Goal: Information Seeking & Learning: Learn about a topic

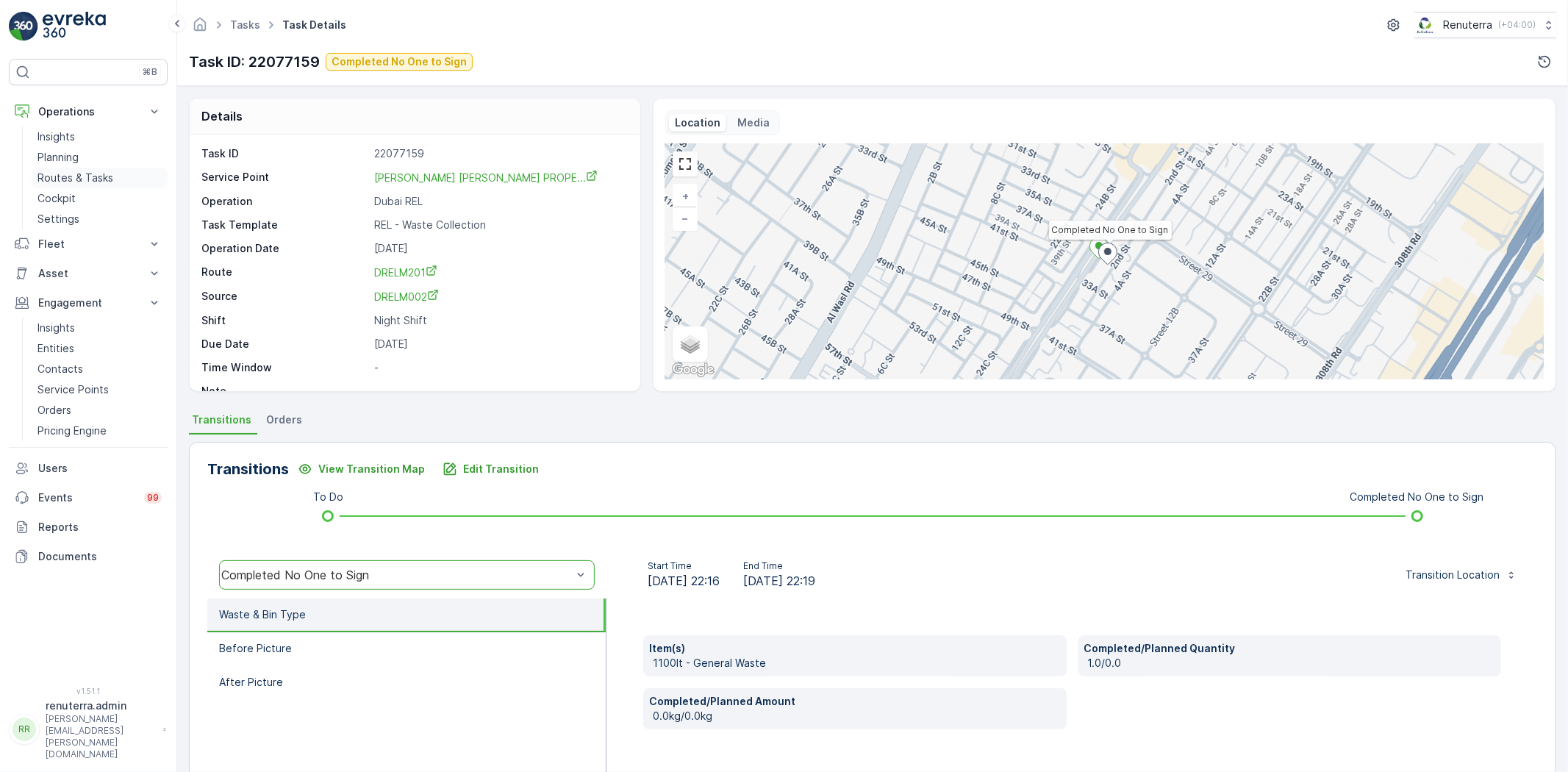
scroll to position [18, 0]
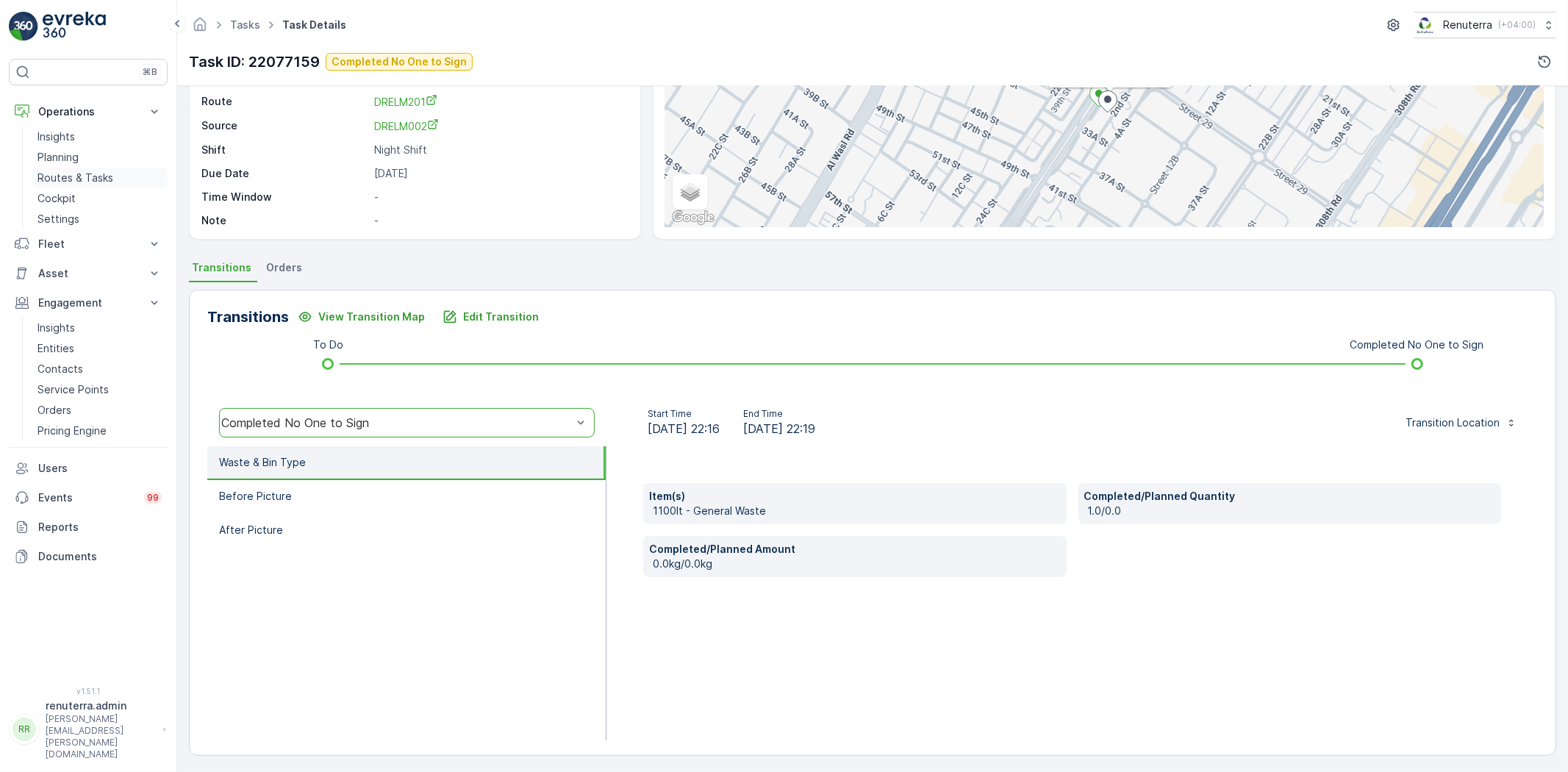
click at [55, 171] on p "Routes & Tasks" at bounding box center [75, 178] width 76 height 15
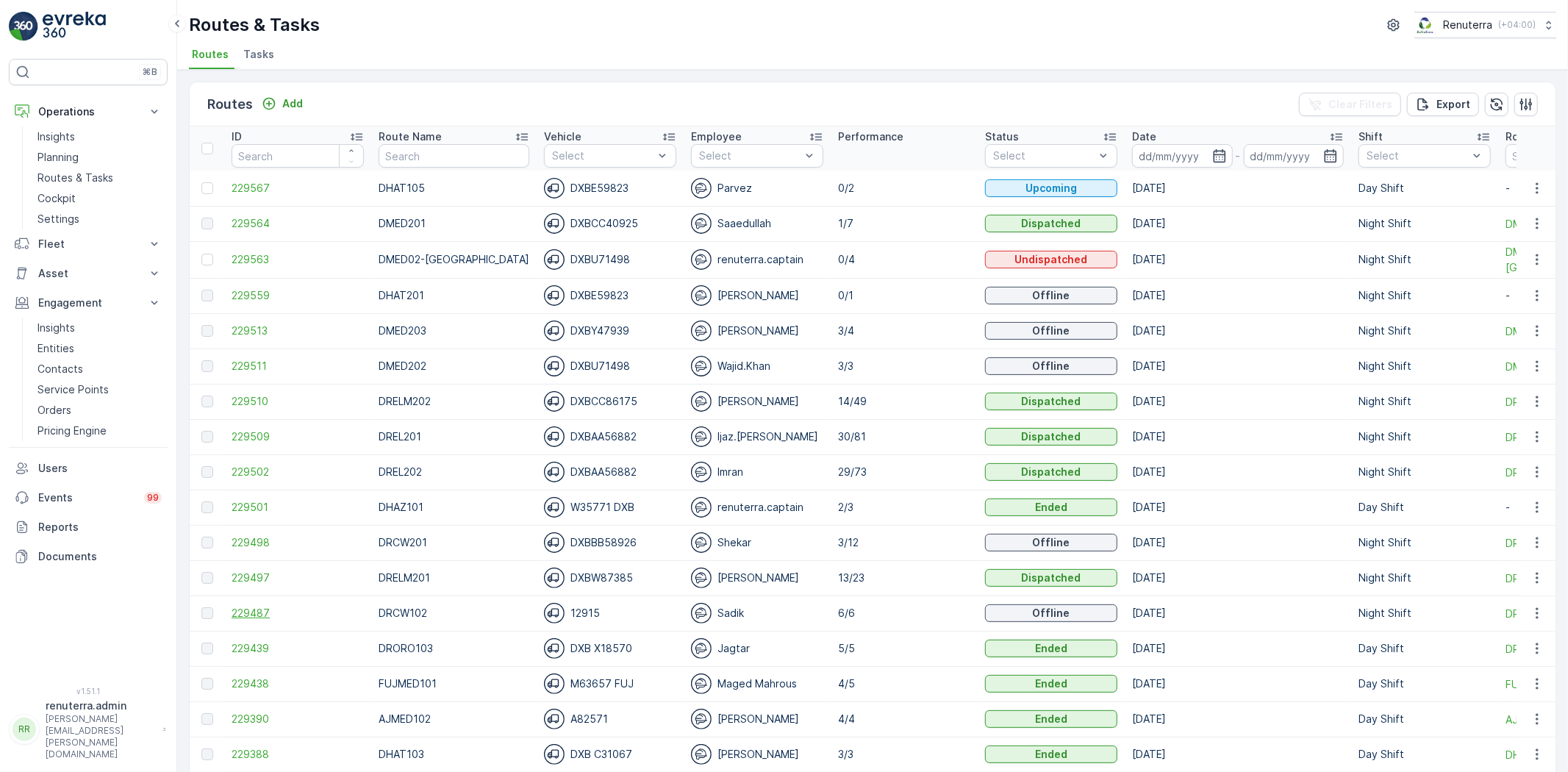
click at [270, 608] on span "229487" at bounding box center [298, 613] width 132 height 15
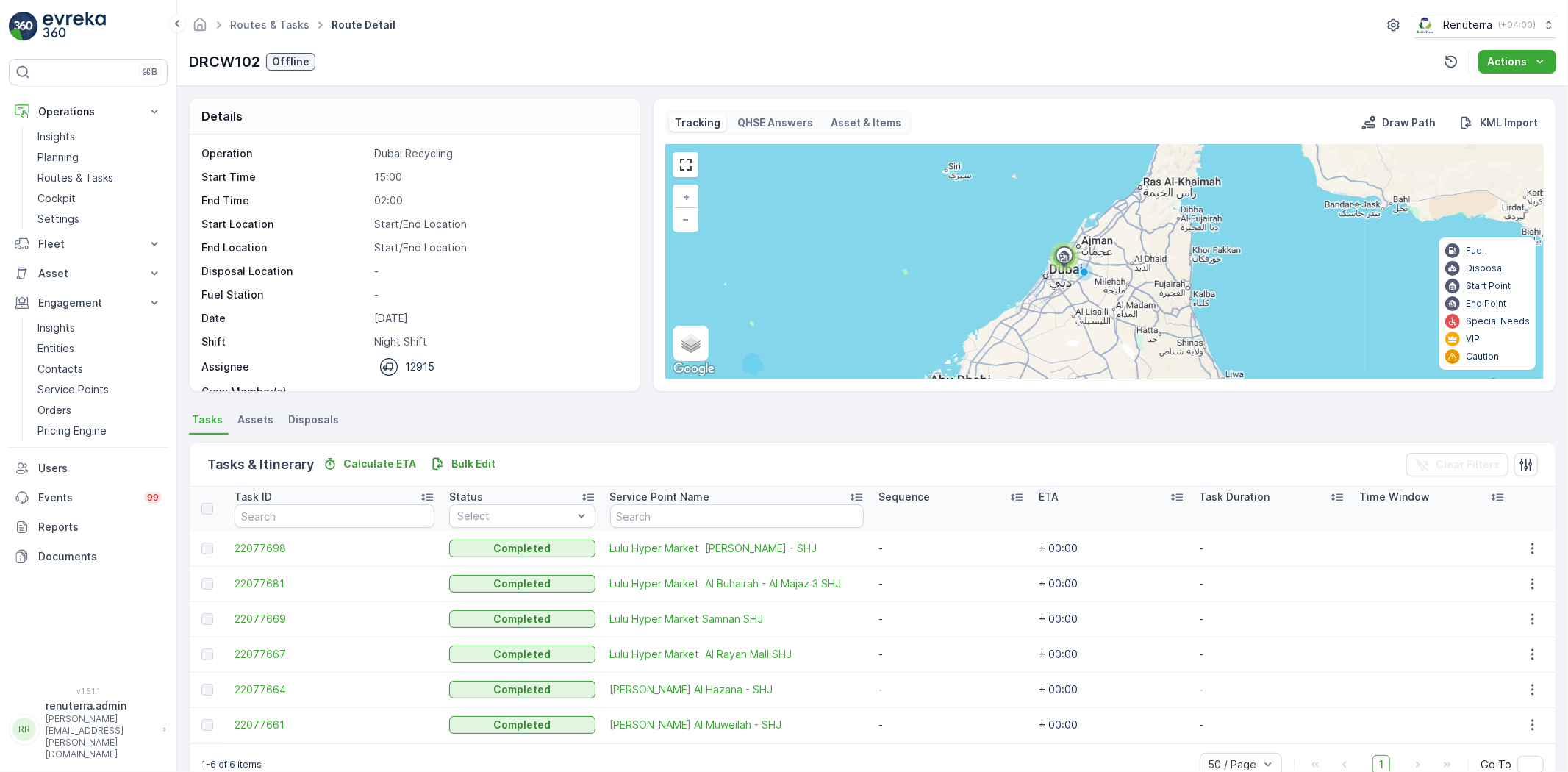
click at [271, 644] on td "22077667" at bounding box center [334, 654] width 214 height 35
click at [271, 654] on span "22077667" at bounding box center [334, 654] width 200 height 15
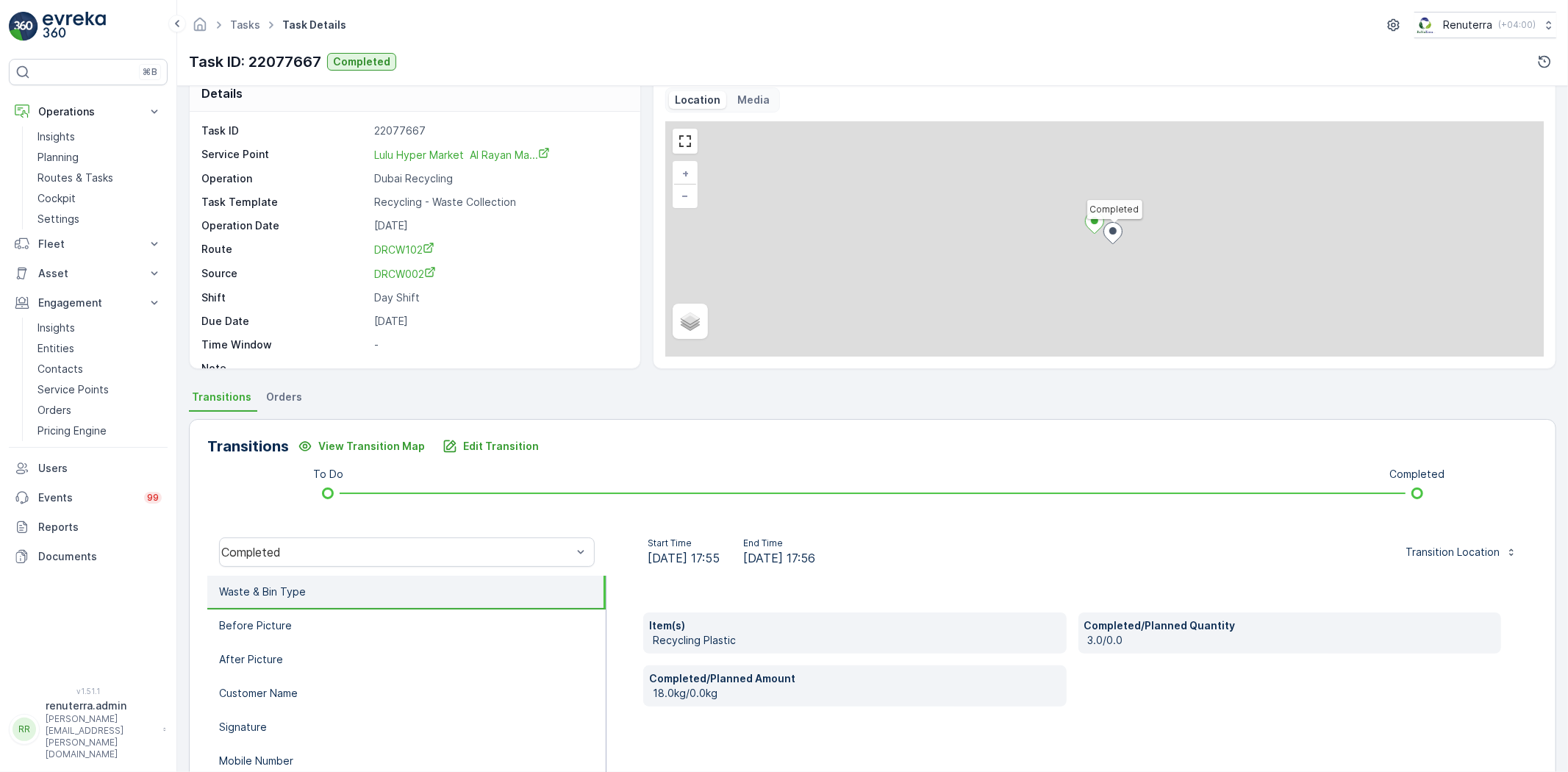
scroll to position [82, 0]
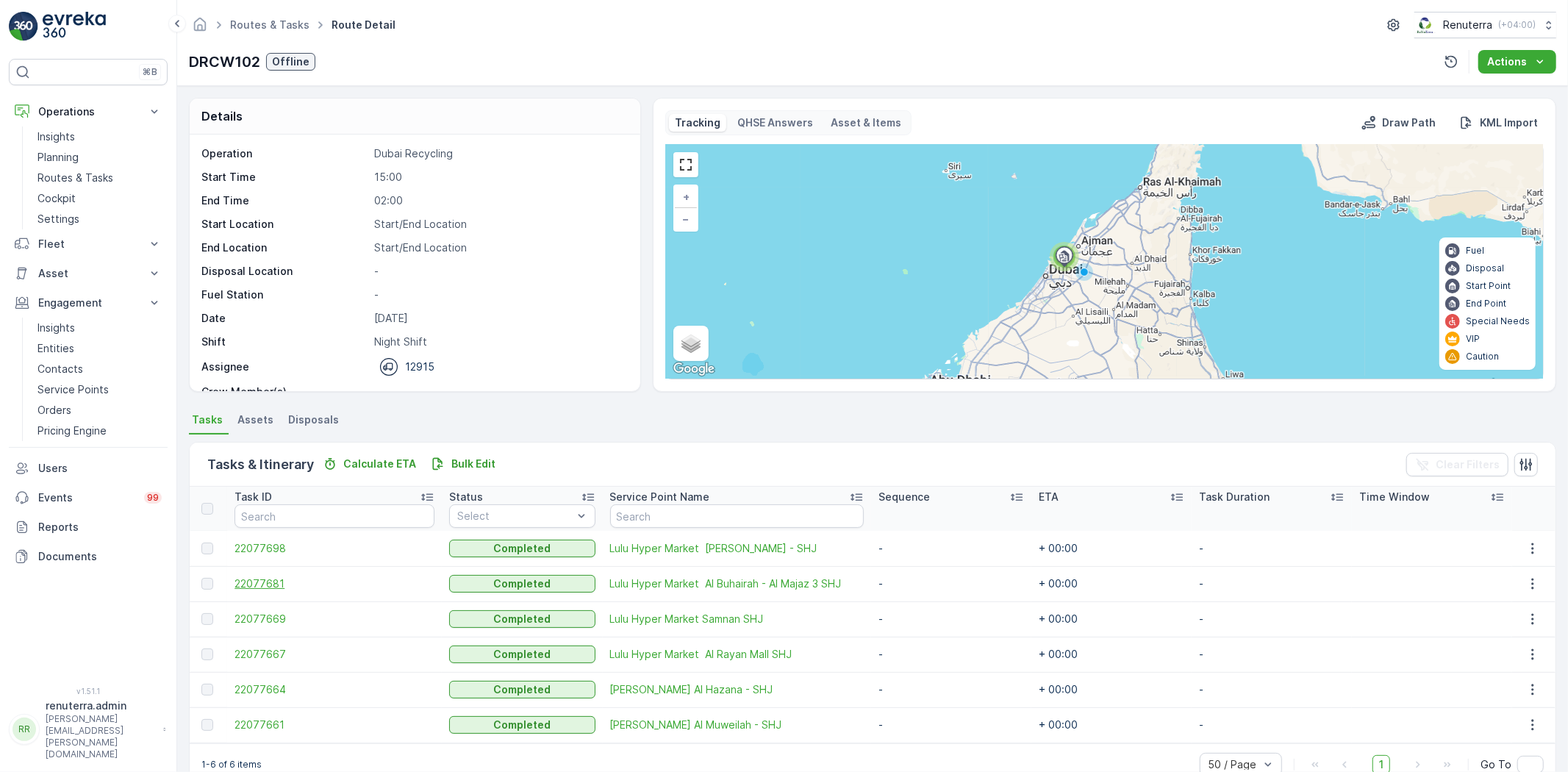
click at [245, 577] on span "22077681" at bounding box center [334, 584] width 200 height 15
click at [247, 688] on span "22077664" at bounding box center [334, 690] width 200 height 15
click at [259, 621] on span "22077669" at bounding box center [334, 619] width 200 height 15
click at [248, 720] on span "22077661" at bounding box center [334, 725] width 200 height 15
click at [255, 547] on span "22077698" at bounding box center [334, 548] width 200 height 15
